Goal: Information Seeking & Learning: Find specific page/section

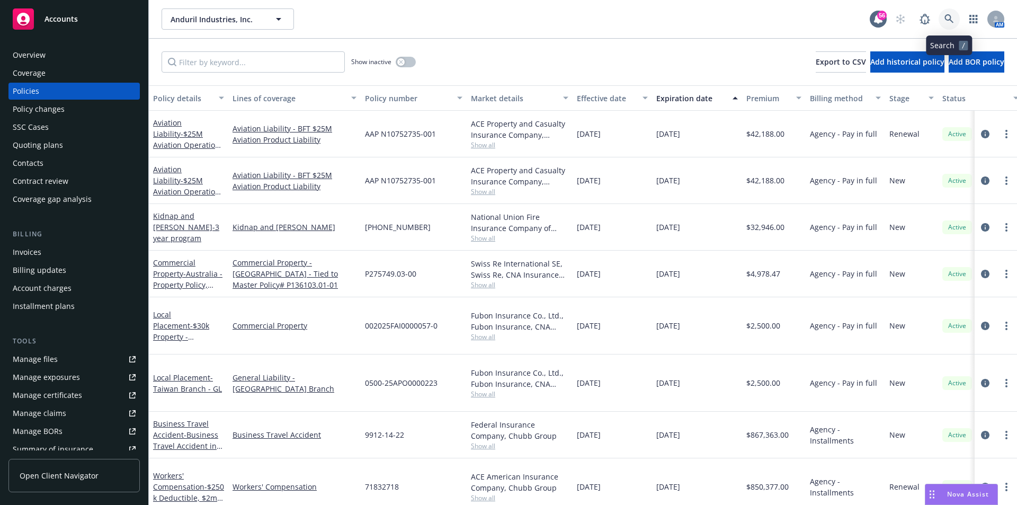
click at [949, 21] on icon at bounding box center [950, 19] width 10 height 10
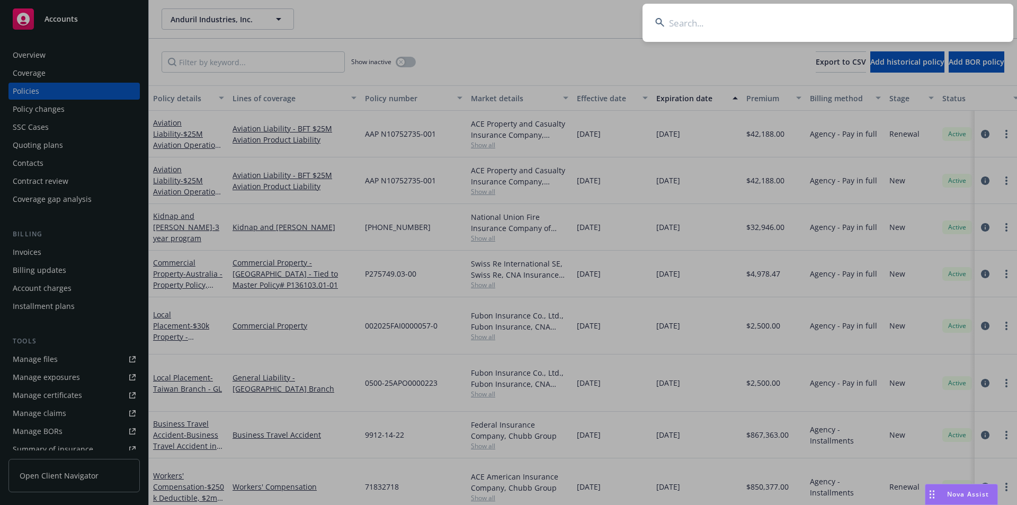
click at [732, 21] on input at bounding box center [828, 23] width 371 height 38
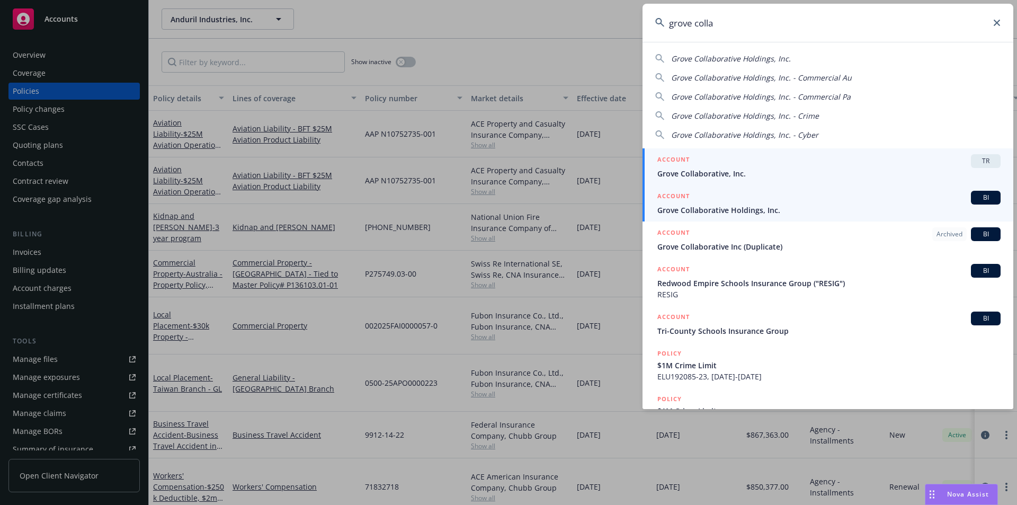
type input "grove colla"
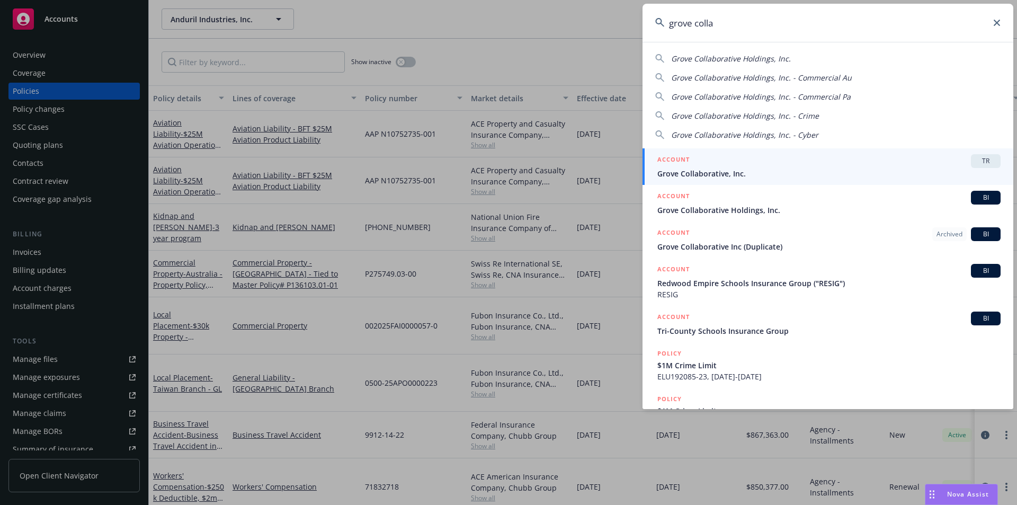
click at [712, 217] on link "ACCOUNT BI Grove Collaborative Holdings, Inc." at bounding box center [828, 203] width 371 height 37
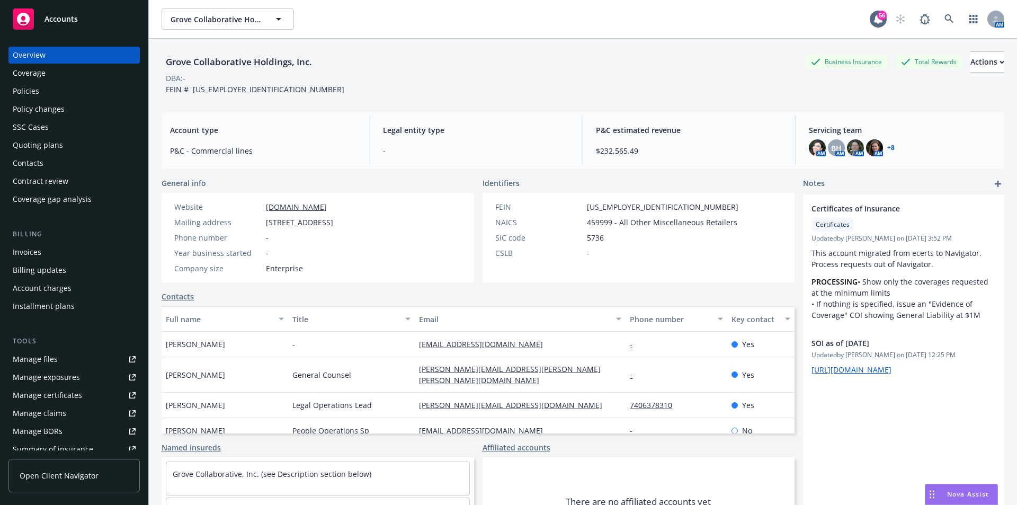
click at [32, 91] on div "Policies" at bounding box center [26, 91] width 26 height 17
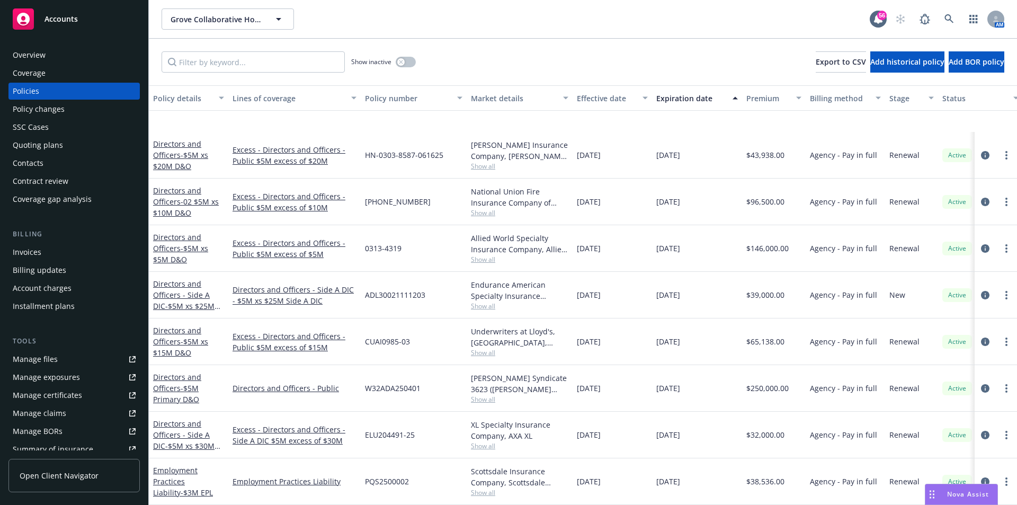
scroll to position [418, 0]
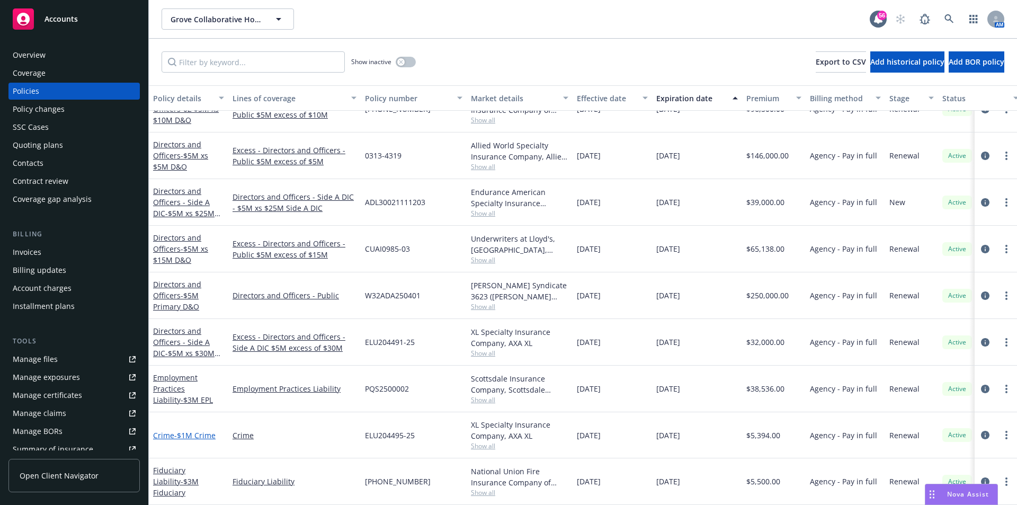
click at [191, 430] on span "- $1M Crime" at bounding box center [194, 435] width 41 height 10
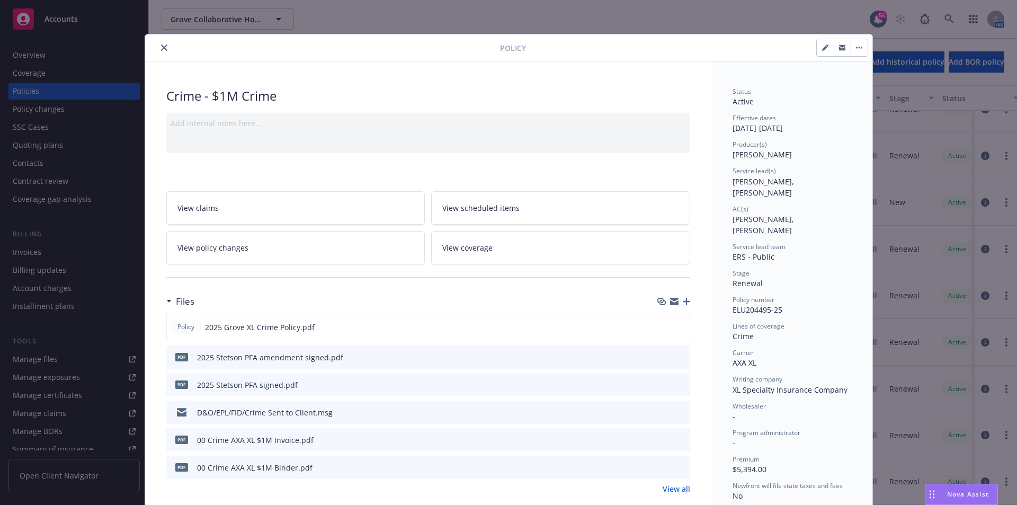
click at [149, 54] on div at bounding box center [324, 47] width 351 height 13
click at [161, 49] on icon "close" at bounding box center [164, 47] width 6 height 6
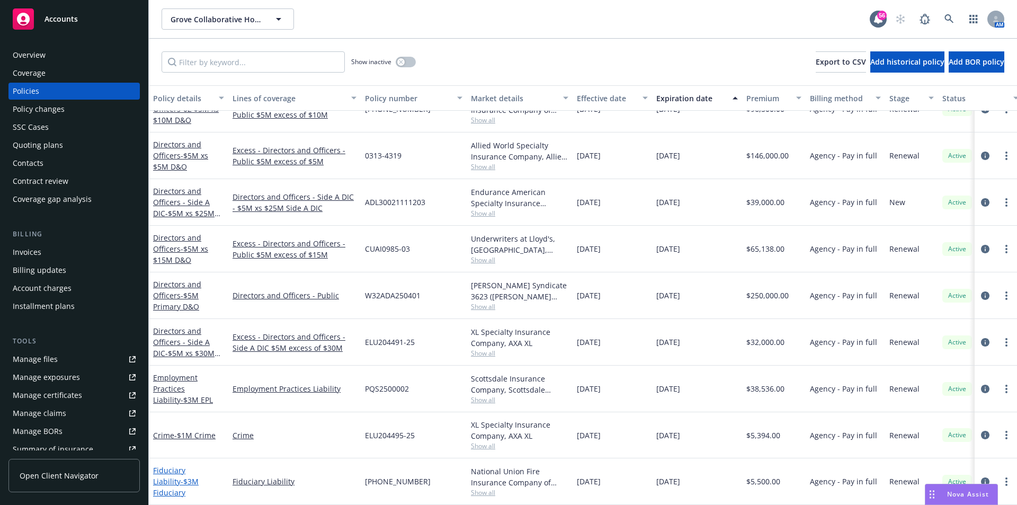
click at [193, 471] on link "Fiduciary Liability - $3M Fiduciary" at bounding box center [176, 481] width 46 height 32
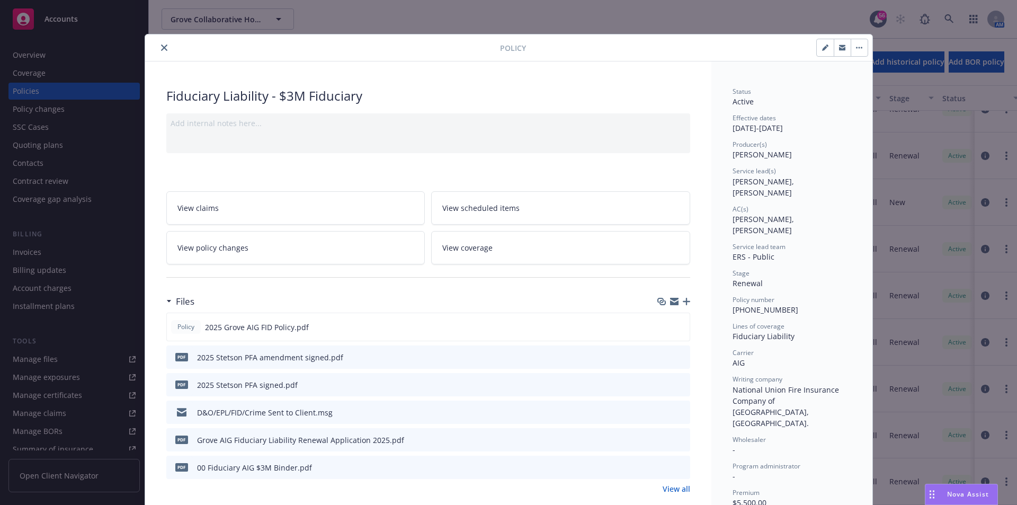
click at [158, 48] on button "close" at bounding box center [164, 47] width 13 height 13
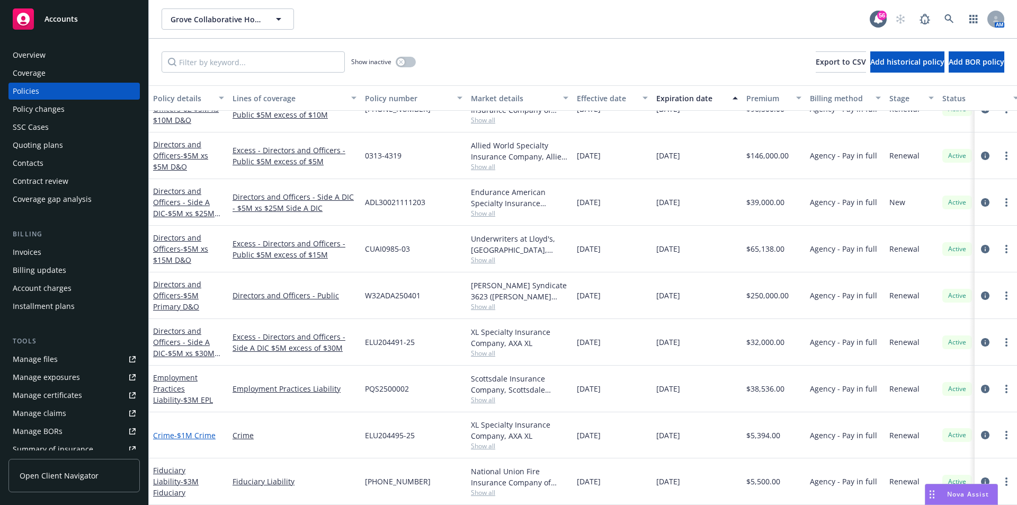
click at [180, 430] on span "- $1M Crime" at bounding box center [194, 435] width 41 height 10
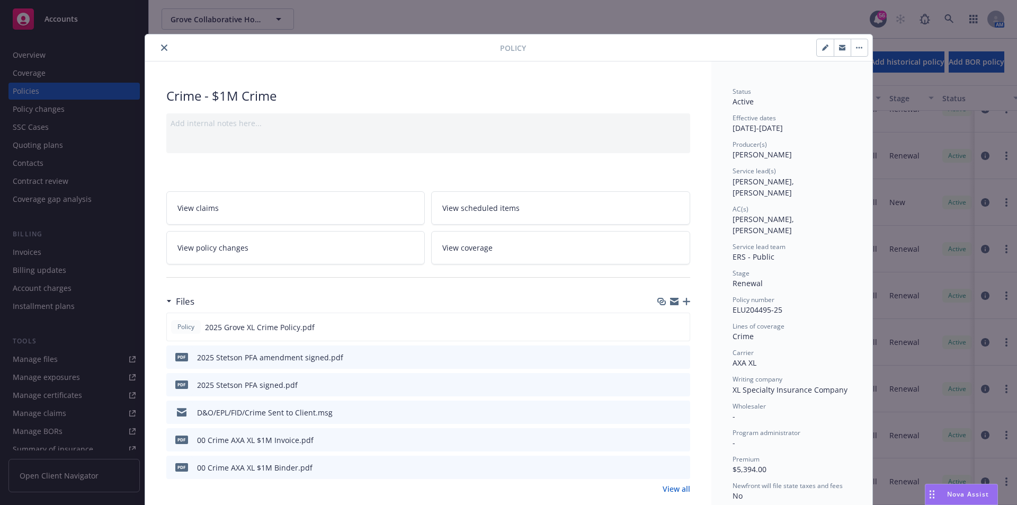
scroll to position [32, 0]
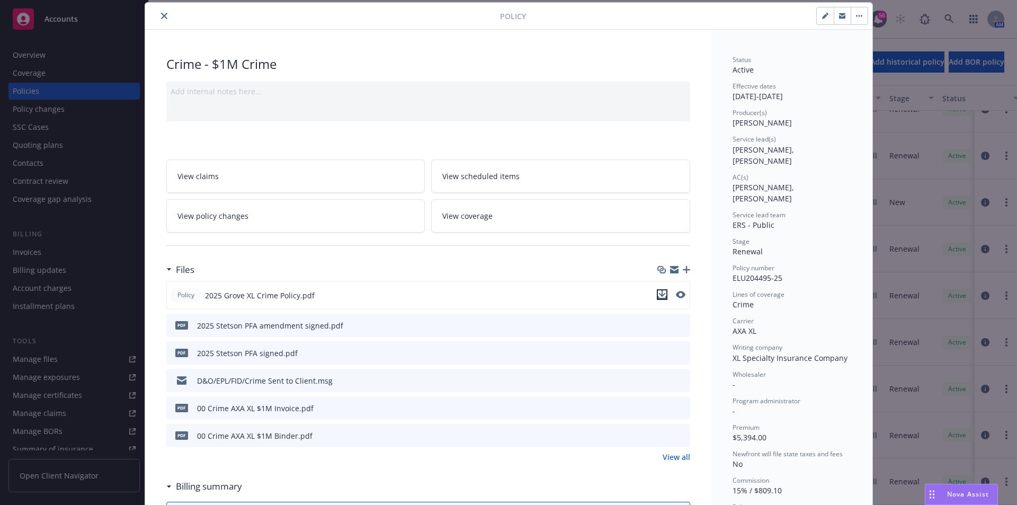
click at [658, 293] on icon "download file" at bounding box center [662, 294] width 8 height 8
click at [161, 20] on button "close" at bounding box center [164, 16] width 13 height 13
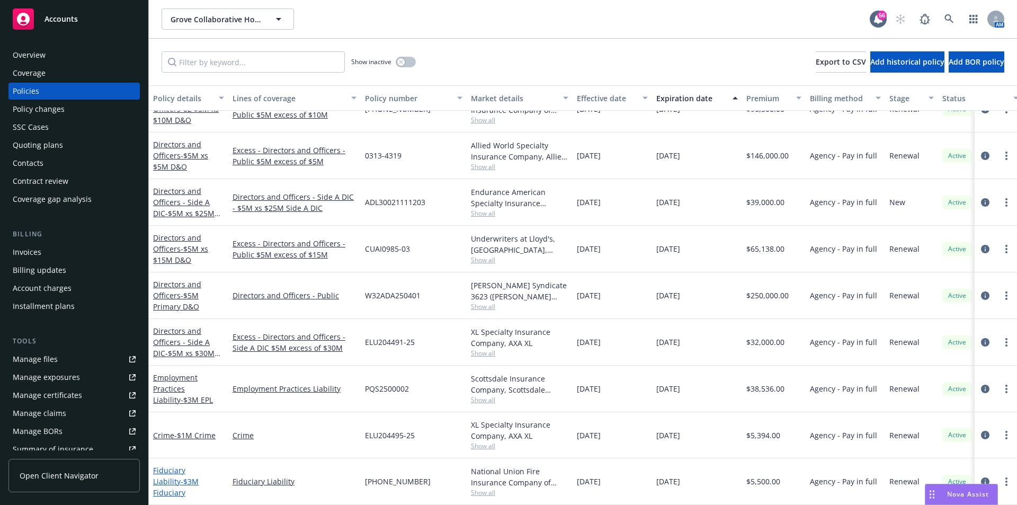
click at [184, 476] on span "- $3M Fiduciary" at bounding box center [176, 486] width 46 height 21
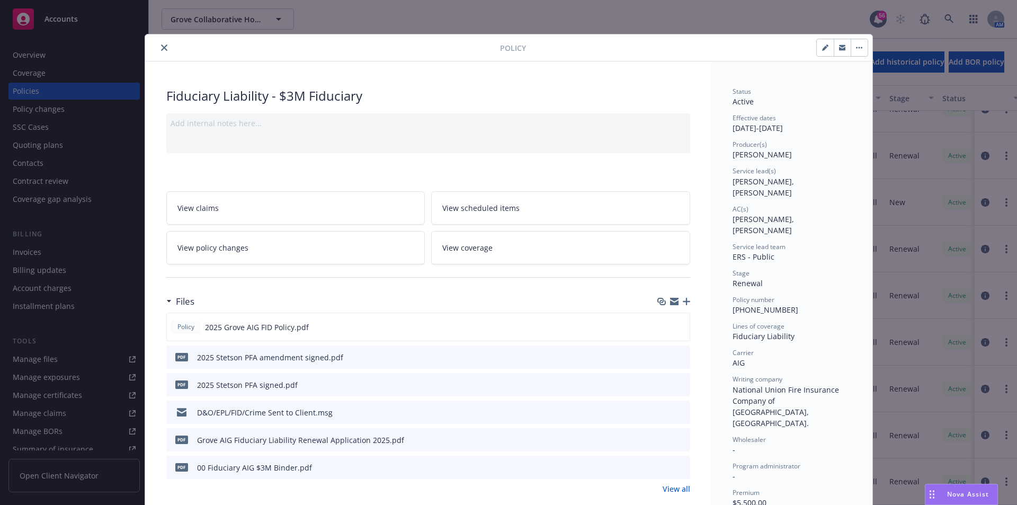
scroll to position [32, 0]
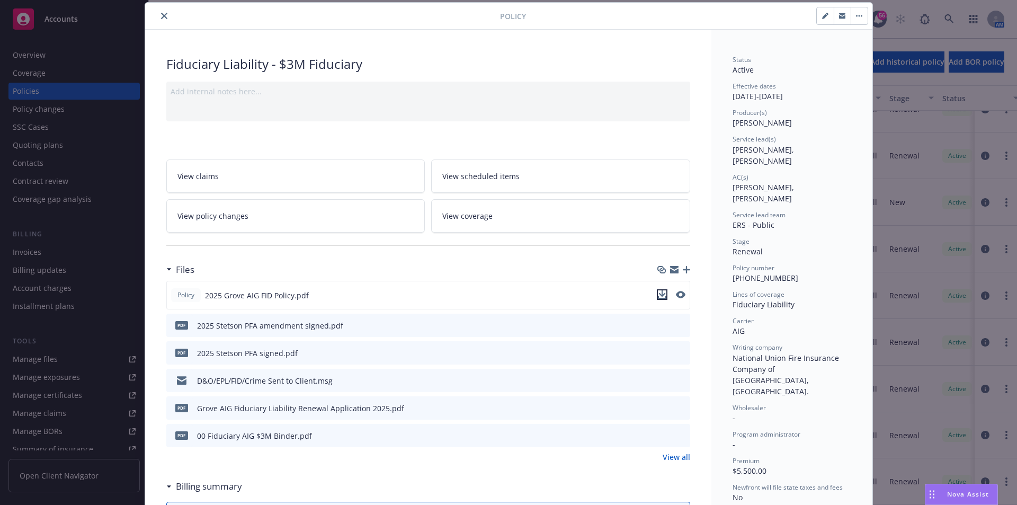
click at [661, 297] on icon "download file" at bounding box center [662, 294] width 8 height 8
click at [158, 14] on button "close" at bounding box center [164, 16] width 13 height 13
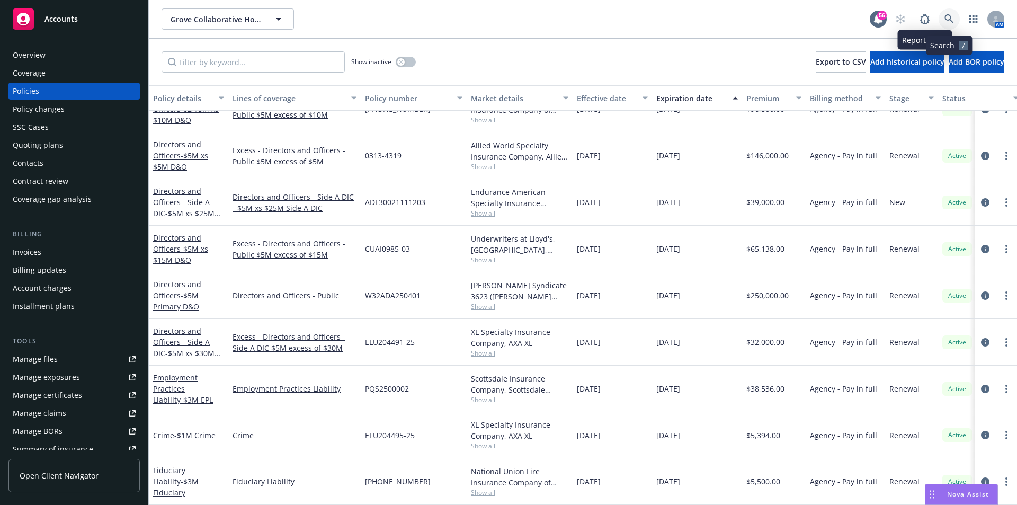
click at [948, 14] on link at bounding box center [949, 18] width 21 height 21
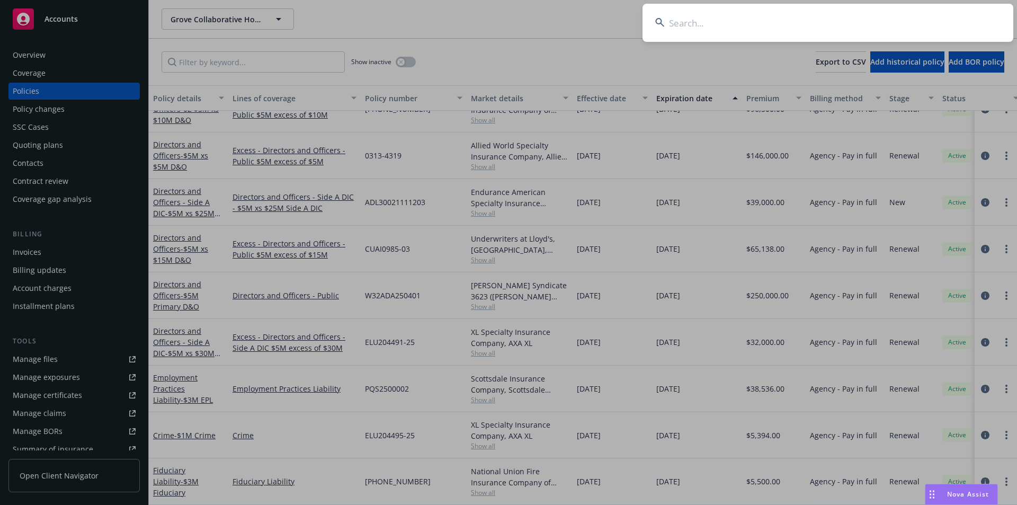
click at [883, 29] on input at bounding box center [828, 23] width 371 height 38
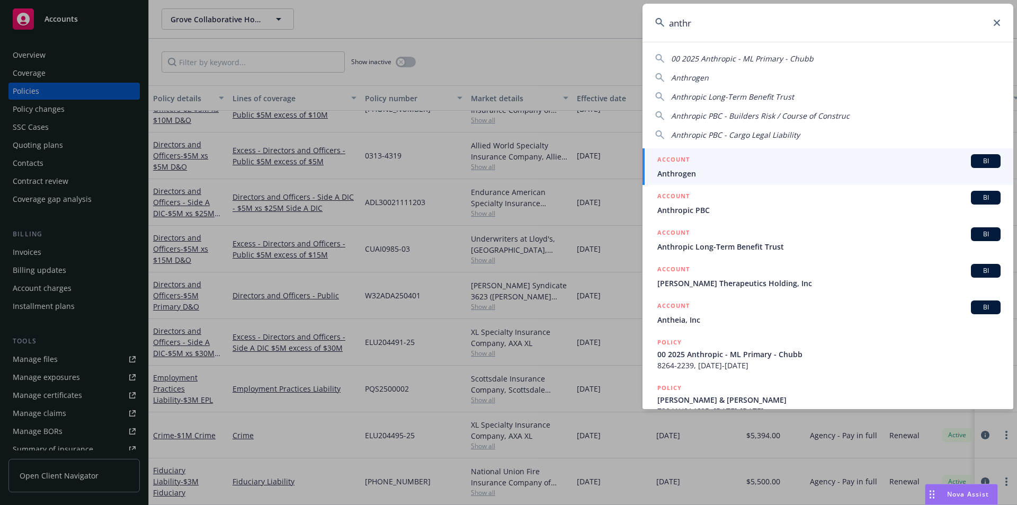
type input "anthr"
click at [737, 208] on span "Anthropic PBC" at bounding box center [828, 209] width 343 height 11
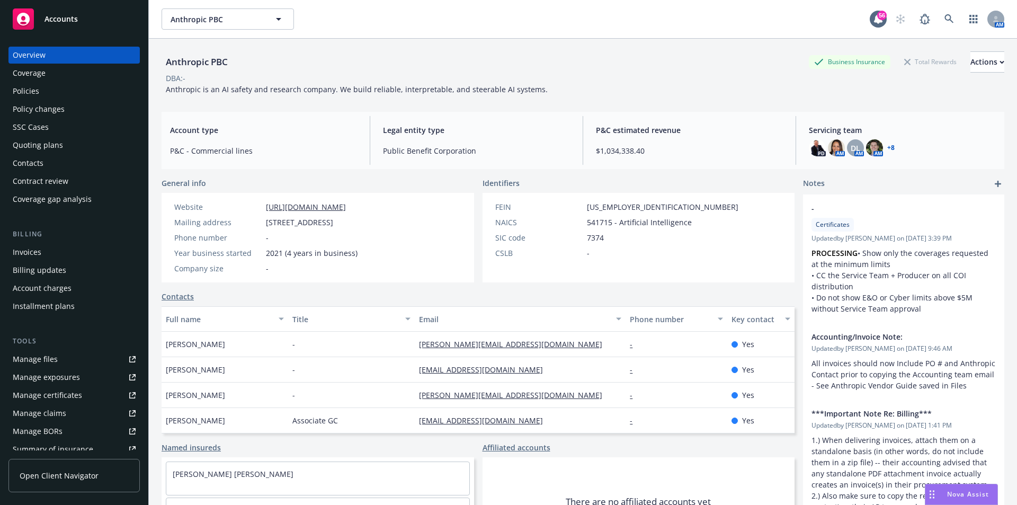
click at [30, 91] on div "Policies" at bounding box center [26, 91] width 26 height 17
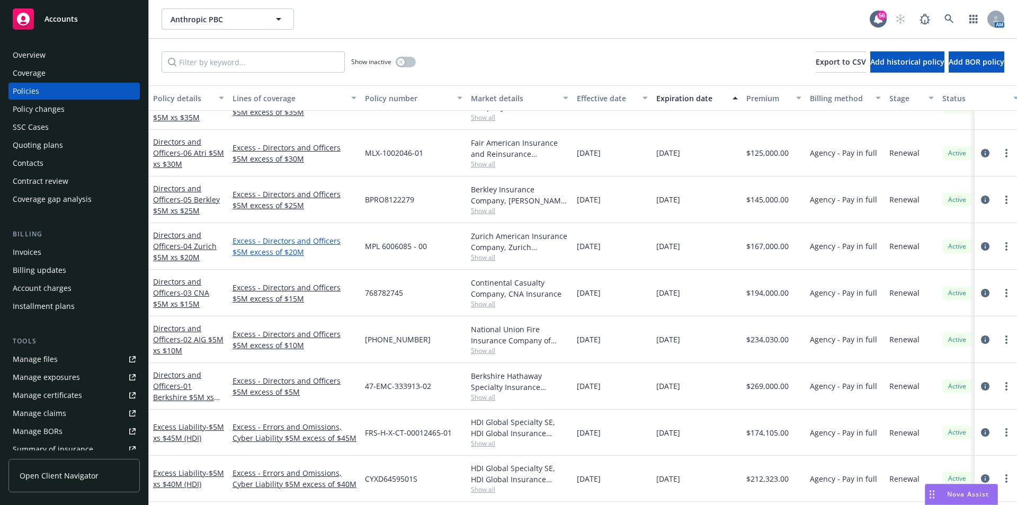
scroll to position [53, 0]
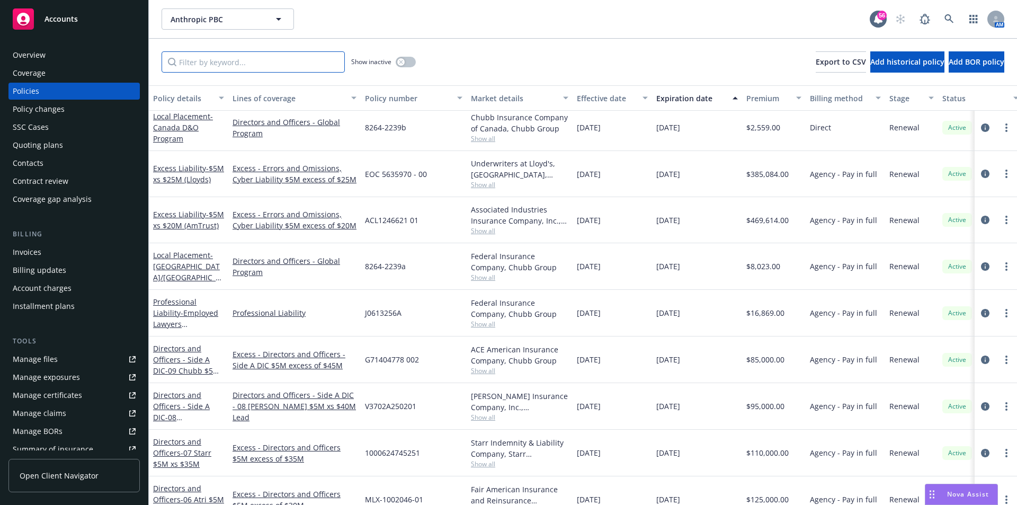
click at [239, 59] on input "Filter by keyword..." at bounding box center [253, 61] width 183 height 21
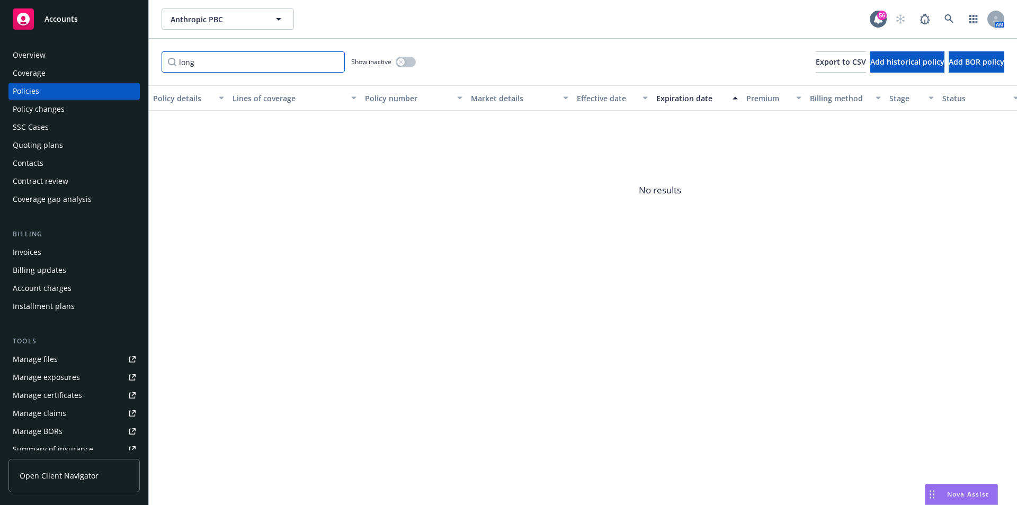
type input "long"
click at [404, 55] on div "Show inactive" at bounding box center [383, 61] width 65 height 21
click at [411, 65] on button "button" at bounding box center [406, 62] width 20 height 11
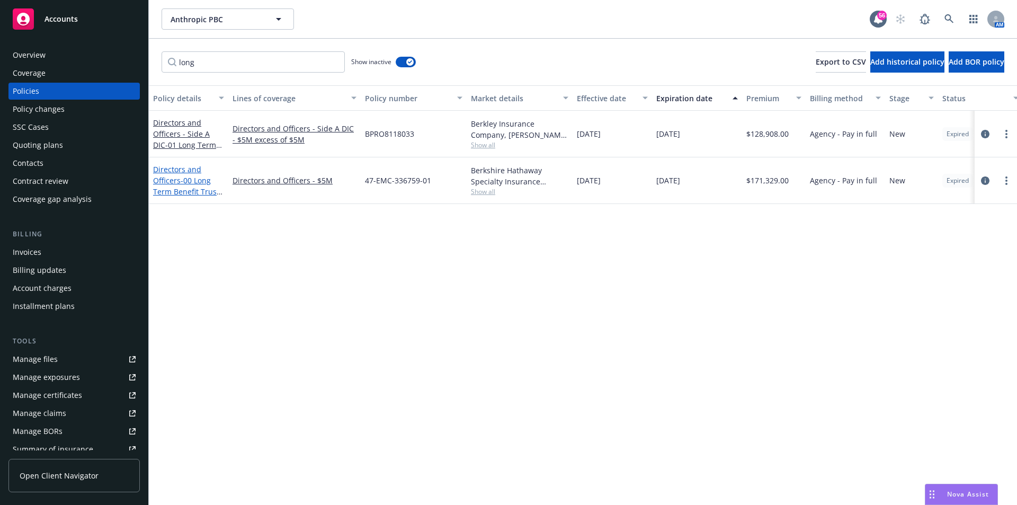
click at [172, 186] on span "- 00 Long Term Benefit Trust $5M D&O" at bounding box center [187, 191] width 69 height 32
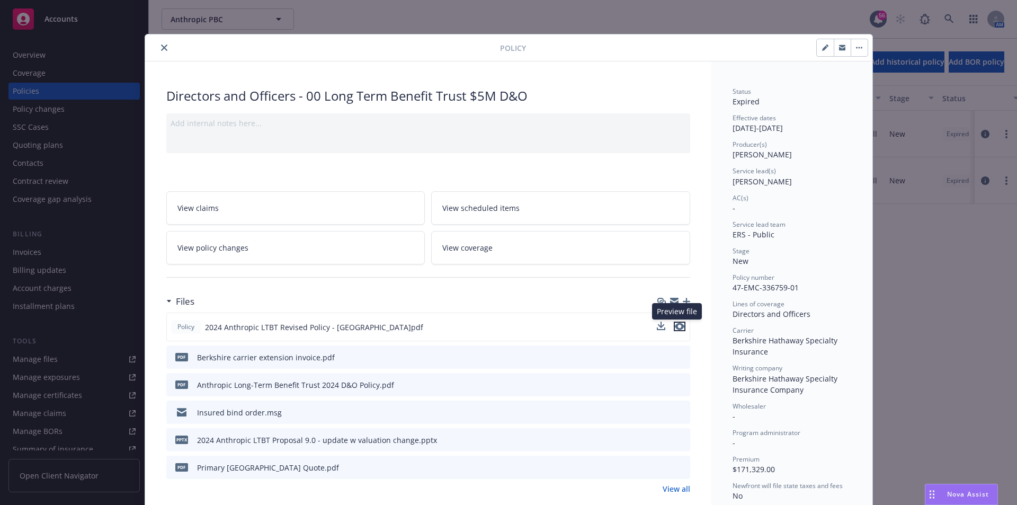
click at [676, 328] on icon "preview file" at bounding box center [680, 326] width 10 height 7
